Goal: Information Seeking & Learning: Learn about a topic

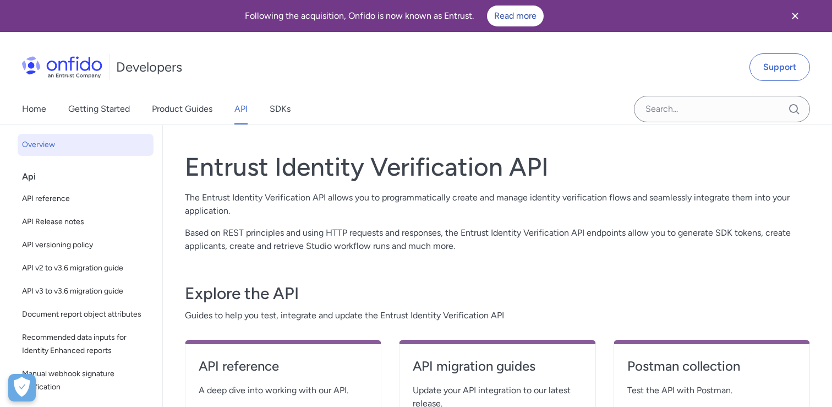
select select "http"
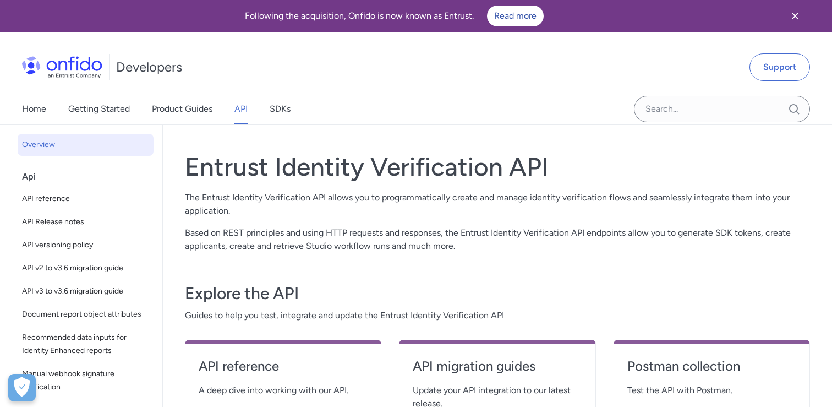
select select "http"
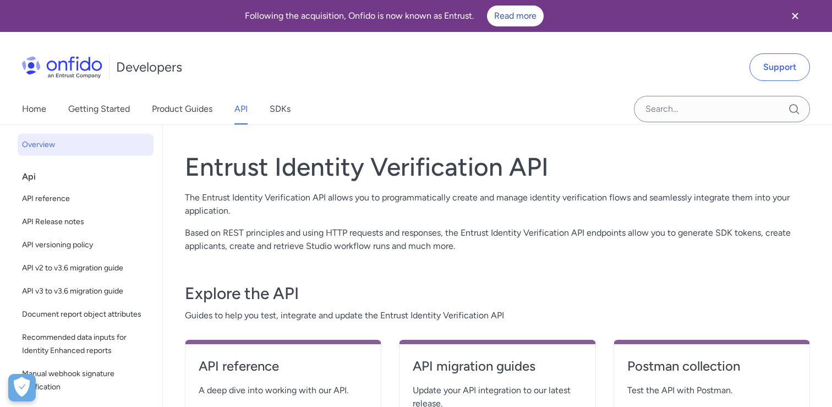
select select "http"
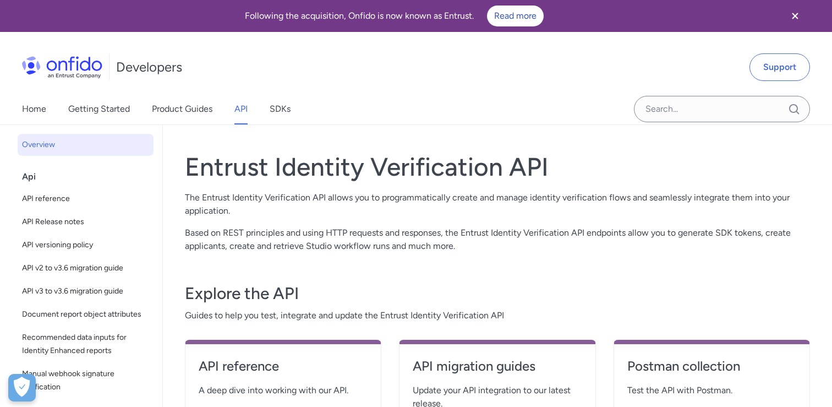
select select "http"
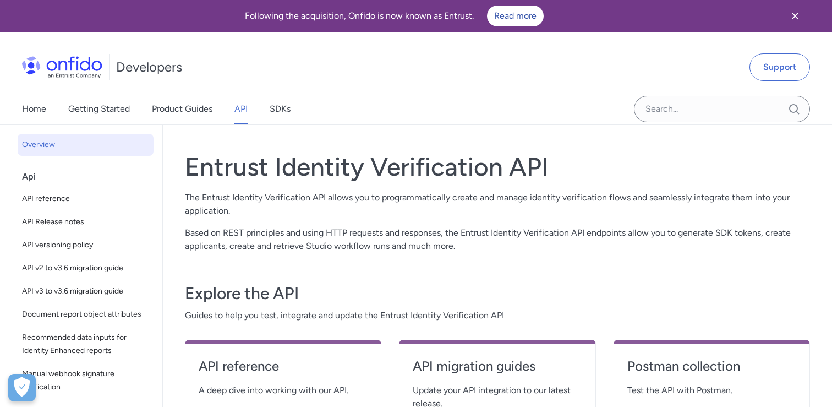
select select "http"
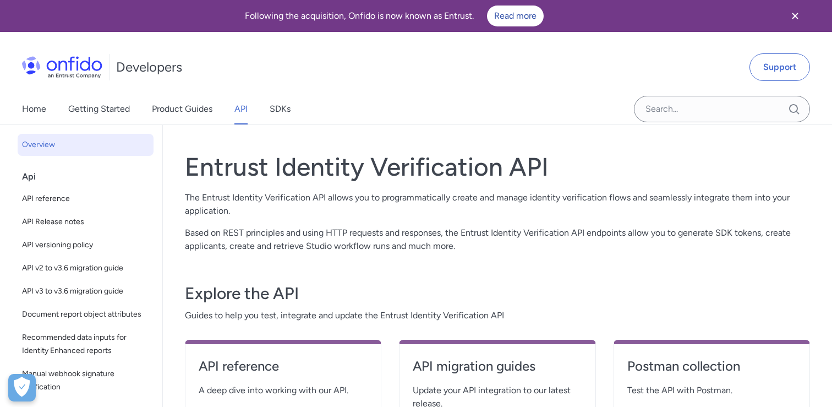
select select "http"
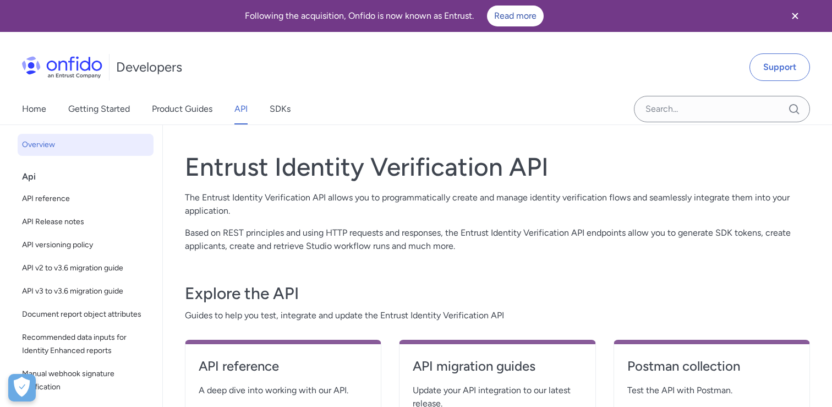
select select "http"
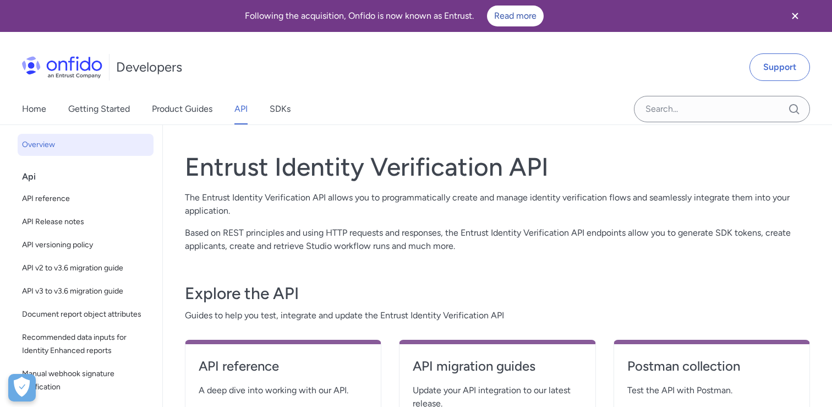
select select "http"
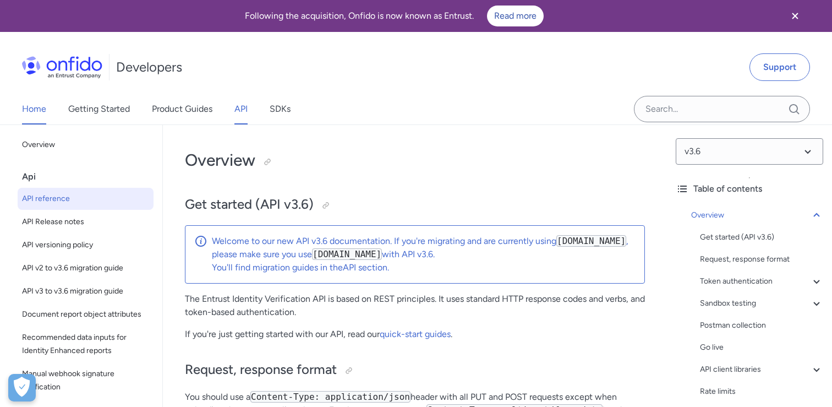
click at [41, 111] on link "Home" at bounding box center [34, 109] width 24 height 31
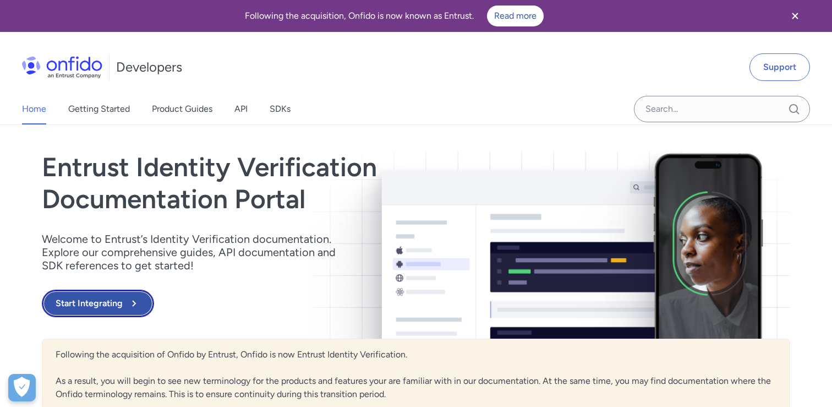
click at [118, 299] on button "Start Integrating" at bounding box center [98, 304] width 112 height 28
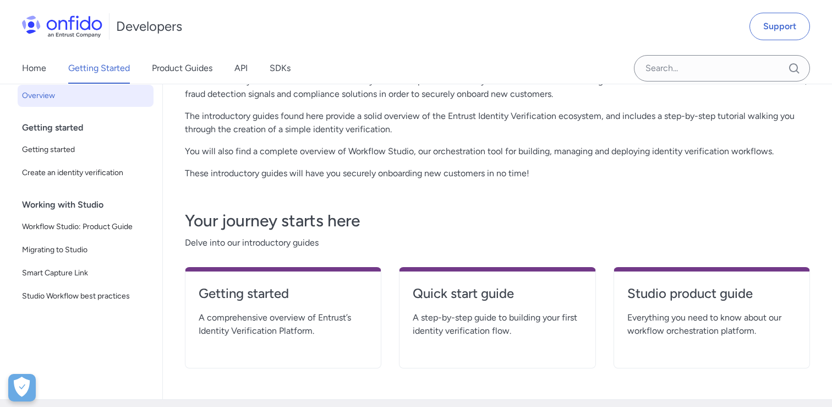
scroll to position [94, 0]
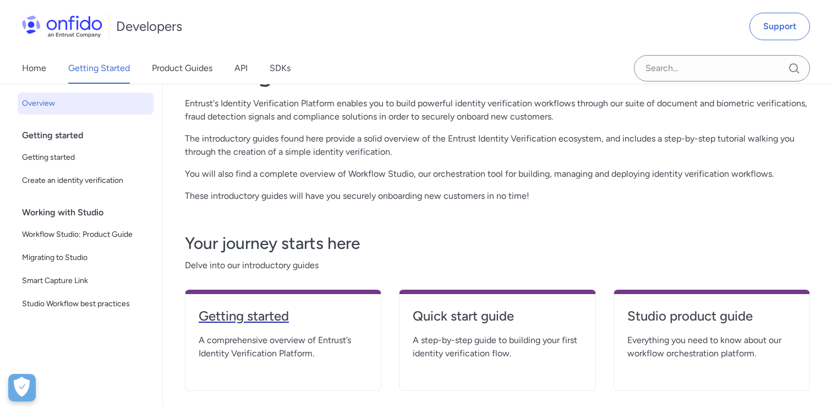
click at [262, 326] on link "Getting started" at bounding box center [283, 320] width 169 height 26
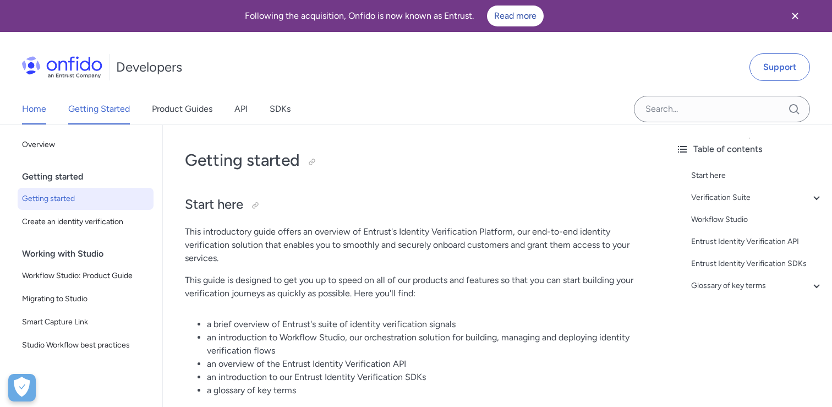
click at [32, 111] on link "Home" at bounding box center [34, 109] width 24 height 31
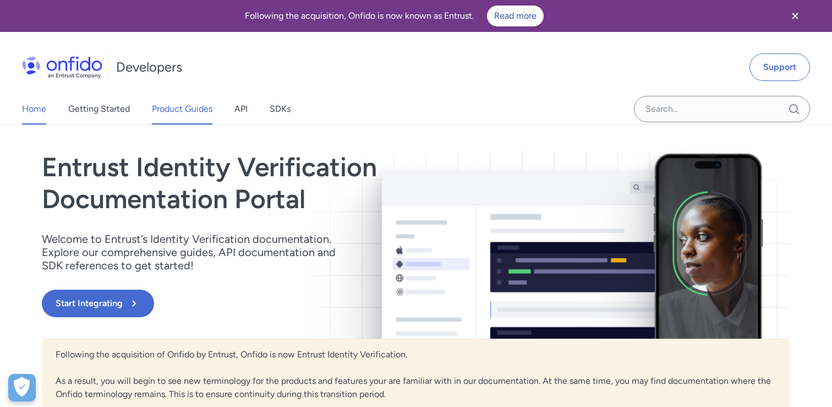
click at [197, 106] on link "Product Guides" at bounding box center [182, 109] width 61 height 31
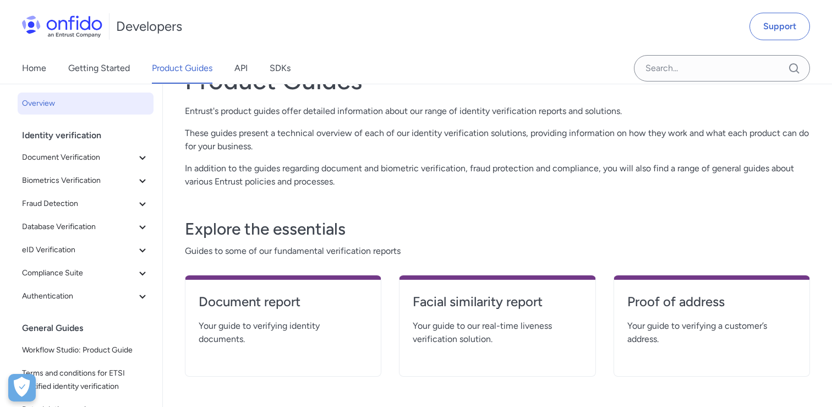
scroll to position [87, 0]
click at [509, 309] on h4 "Facial similarity report" at bounding box center [497, 301] width 169 height 18
